Goal: Task Accomplishment & Management: Manage account settings

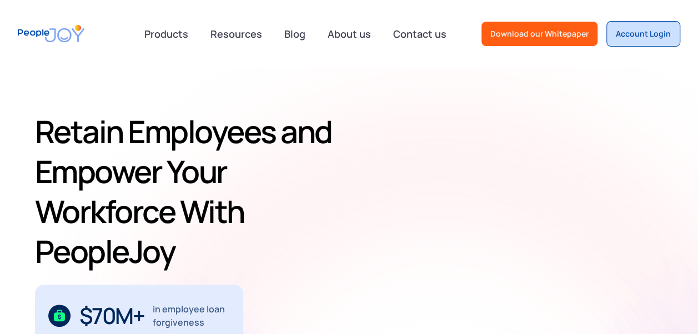
click at [660, 31] on div "Account Login" at bounding box center [643, 33] width 55 height 11
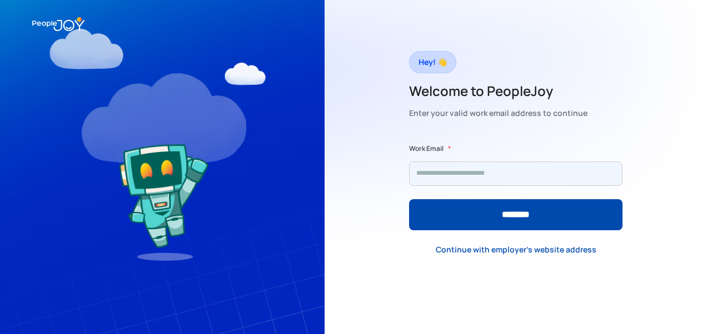
click at [457, 178] on input "Form" at bounding box center [515, 174] width 213 height 24
type input "**********"
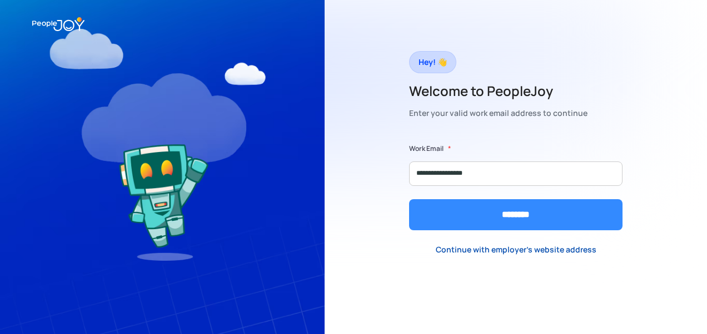
click at [476, 218] on input "********" at bounding box center [515, 214] width 213 height 31
